Goal: Task Accomplishment & Management: Use online tool/utility

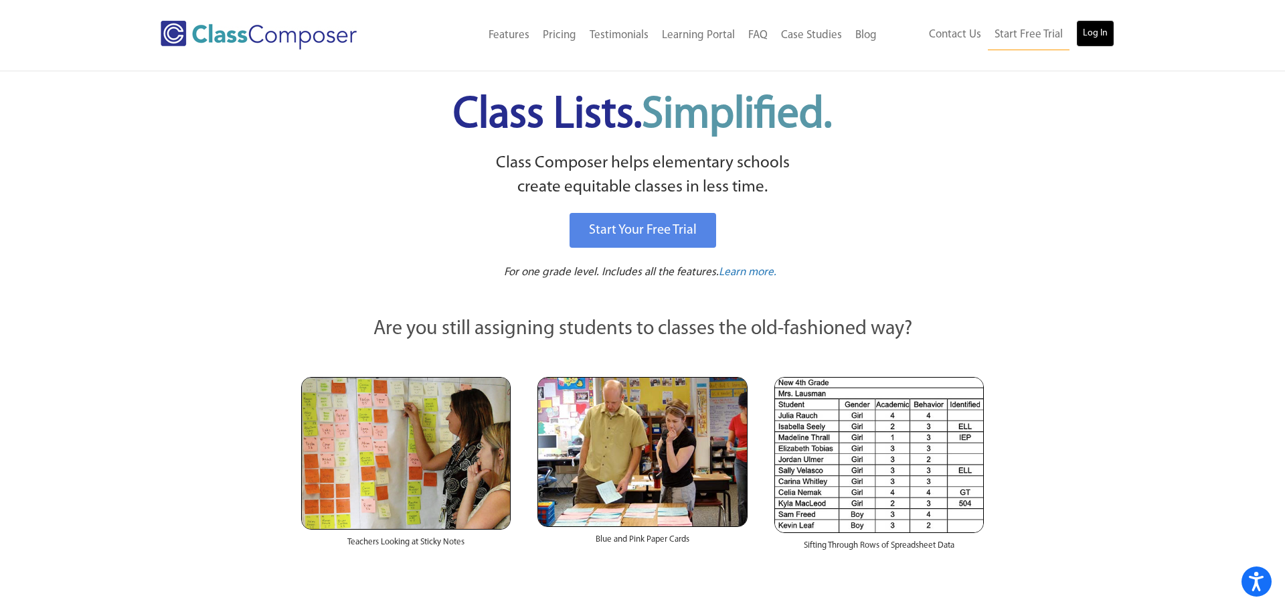
click at [1092, 20] on link "Log In" at bounding box center [1095, 33] width 38 height 27
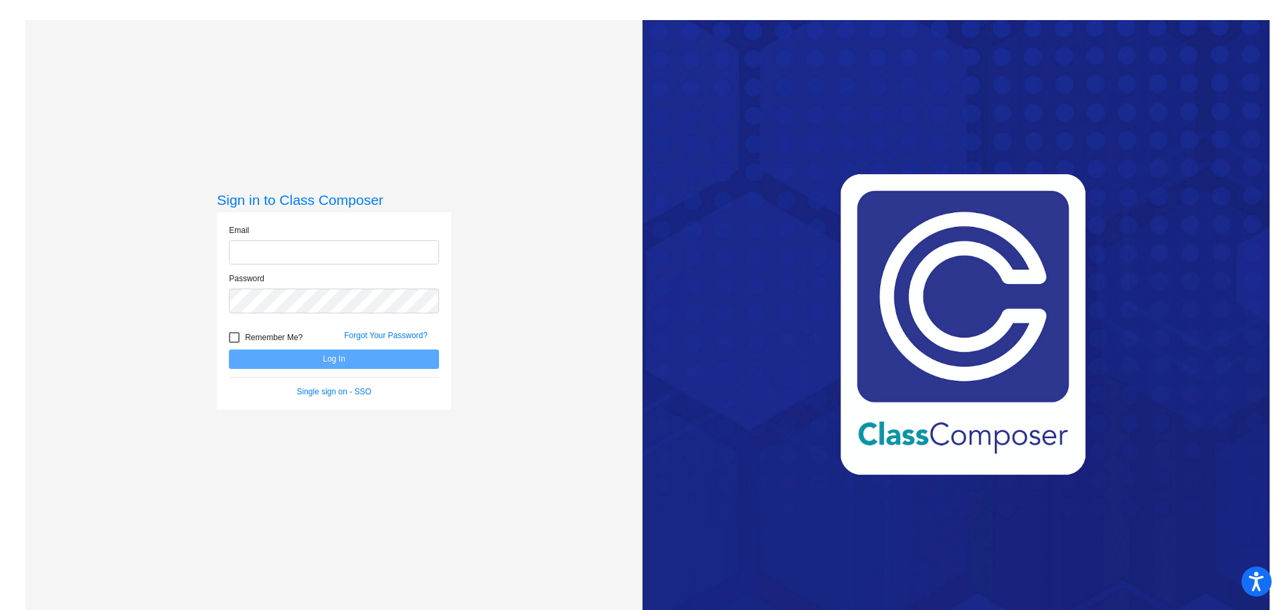
type input "[EMAIL_ADDRESS][DOMAIN_NAME]"
click at [287, 354] on button "Log In" at bounding box center [334, 358] width 210 height 19
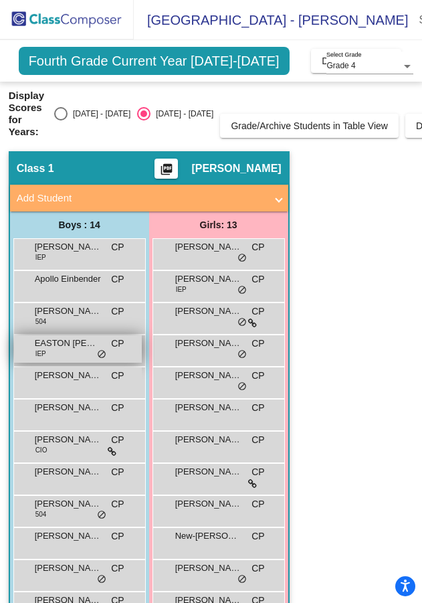
click at [56, 349] on span "EASTON NEWBAUER" at bounding box center [68, 343] width 67 height 13
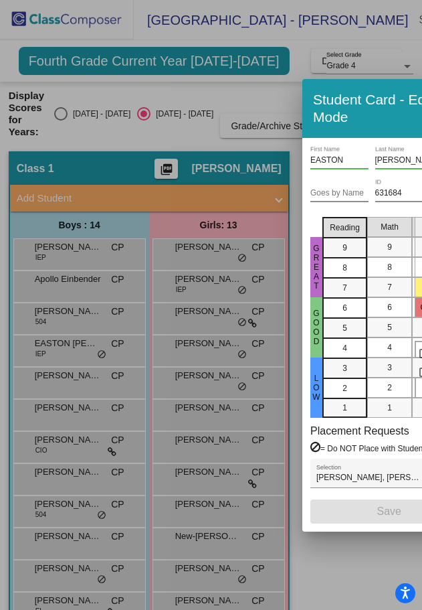
click at [153, 144] on div at bounding box center [211, 305] width 422 height 610
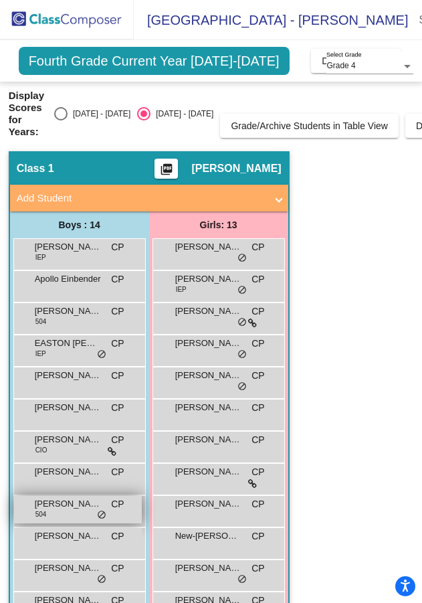
click at [80, 510] on span "MUSTAPHA SOWE" at bounding box center [68, 503] width 67 height 13
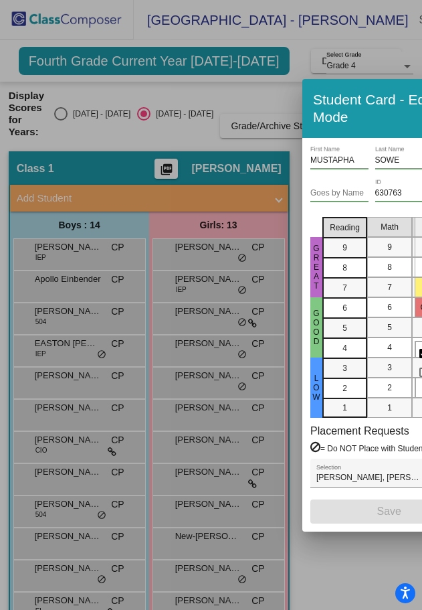
click at [62, 586] on div at bounding box center [211, 305] width 422 height 610
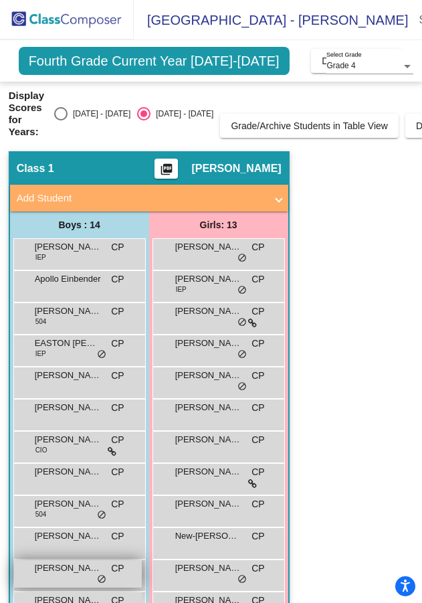
click at [66, 579] on div "OMAR AGILA CP lock do_not_disturb_alt" at bounding box center [78, 573] width 128 height 27
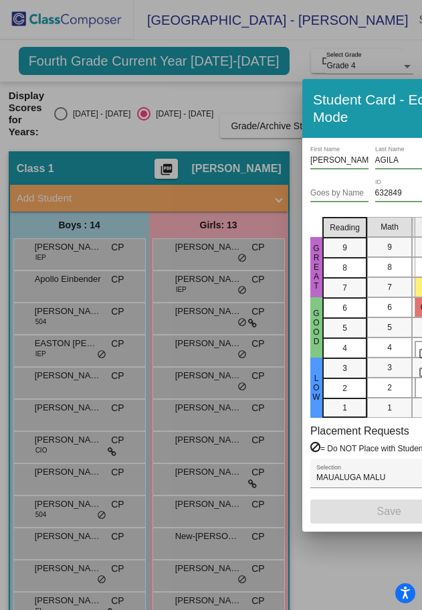
click at [328, 581] on div at bounding box center [211, 305] width 422 height 610
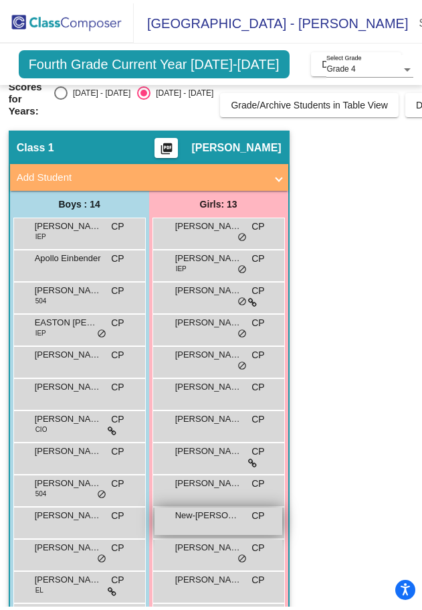
scroll to position [106, 0]
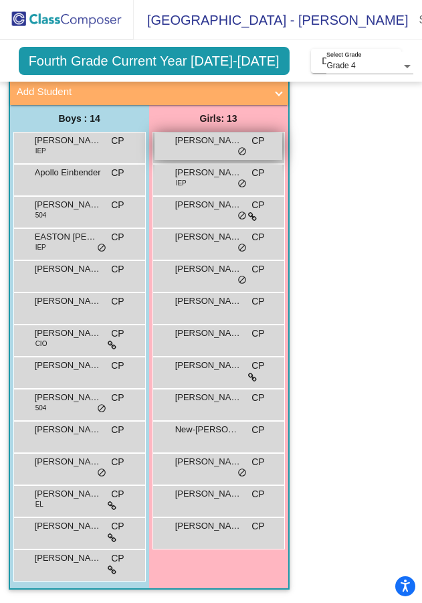
click at [195, 141] on span "ASHLEIGH GASTON" at bounding box center [208, 140] width 67 height 13
